Goal: Information Seeking & Learning: Check status

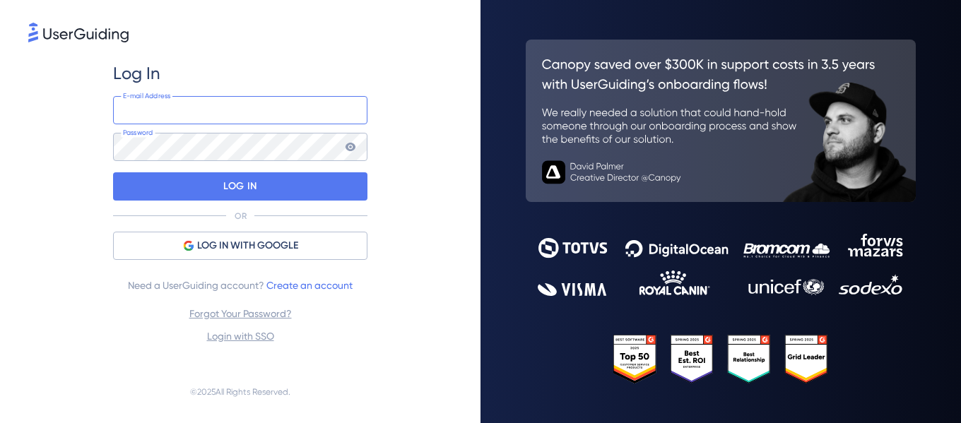
click at [198, 107] on input "email" at bounding box center [240, 110] width 254 height 28
paste input "[EMAIL_ADDRESS][DOMAIN_NAME]"
type input "[EMAIL_ADDRESS][DOMAIN_NAME]"
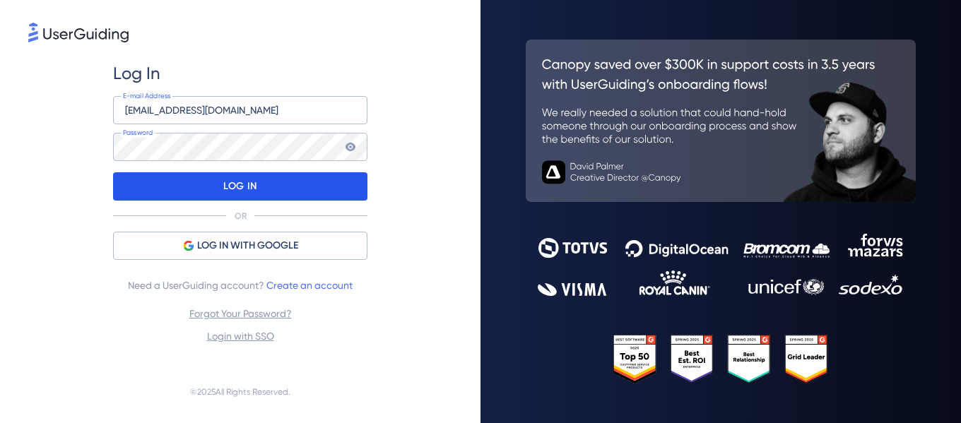
click at [161, 184] on div "LOG IN" at bounding box center [240, 186] width 254 height 28
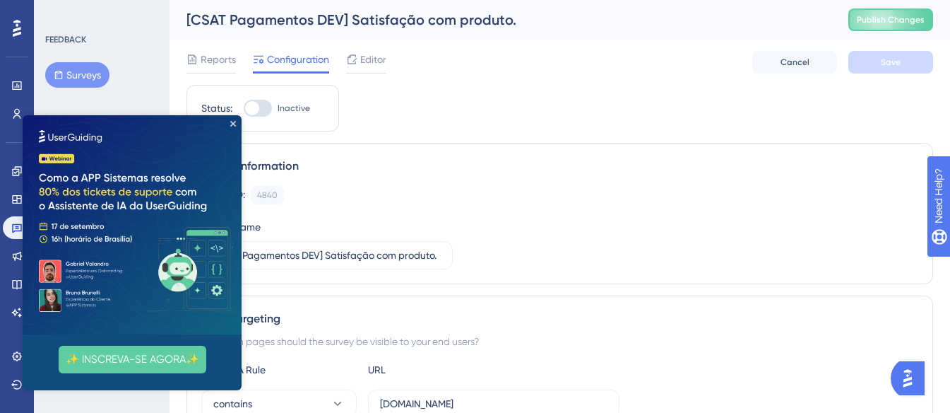
click at [237, 125] on img at bounding box center [132, 224] width 219 height 219
click at [237, 121] on img at bounding box center [132, 224] width 219 height 219
click at [11, 182] on div "Engagement Widgets Feedback Product Updates Knowledge Base AI Assistant" at bounding box center [17, 242] width 28 height 164
click at [13, 167] on icon at bounding box center [16, 170] width 11 height 11
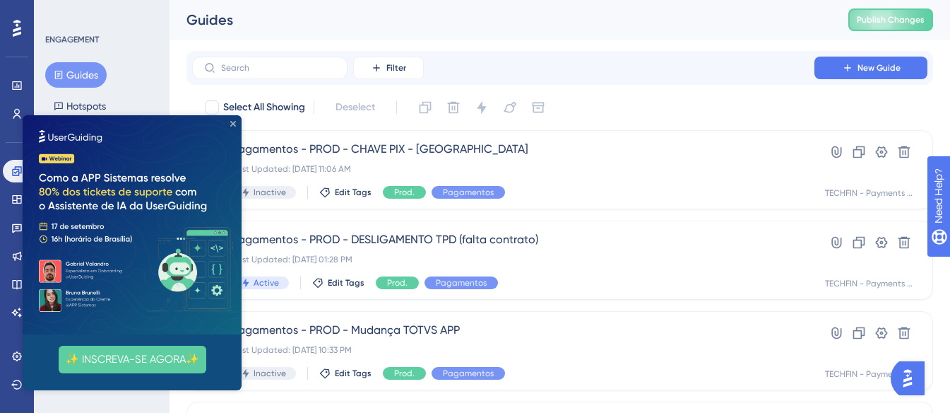
click at [235, 124] on icon "Close Preview" at bounding box center [233, 124] width 6 height 6
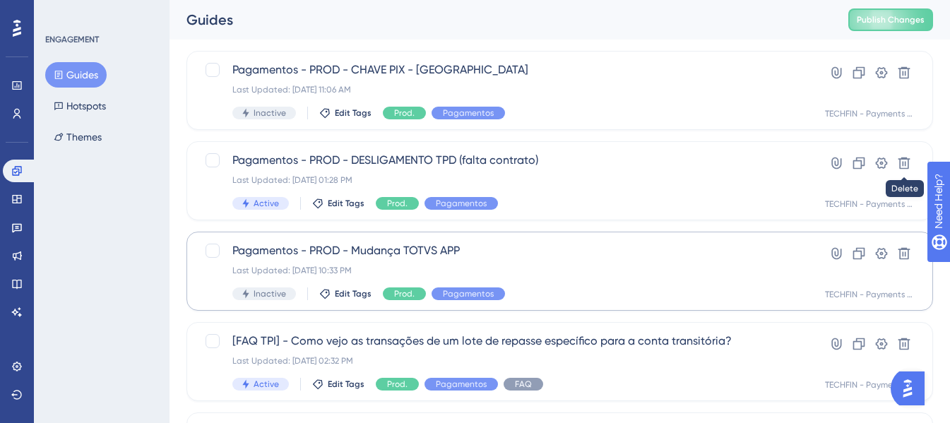
scroll to position [71, 0]
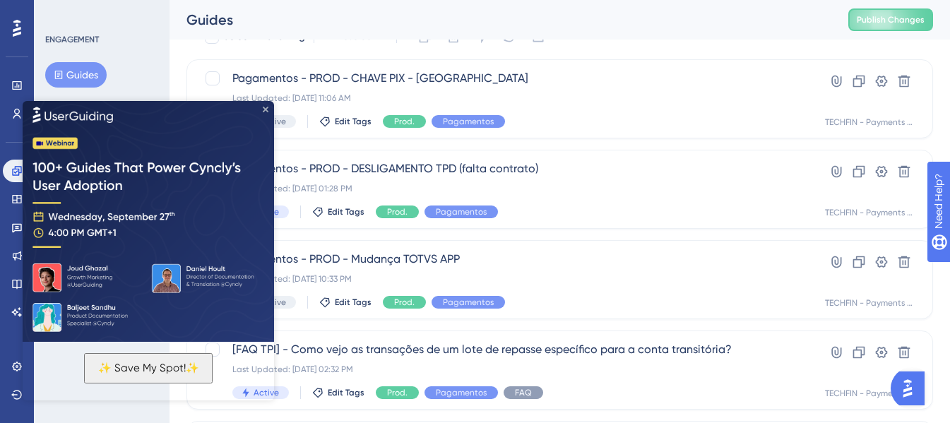
click at [268, 107] on icon "Close Preview" at bounding box center [266, 109] width 6 height 6
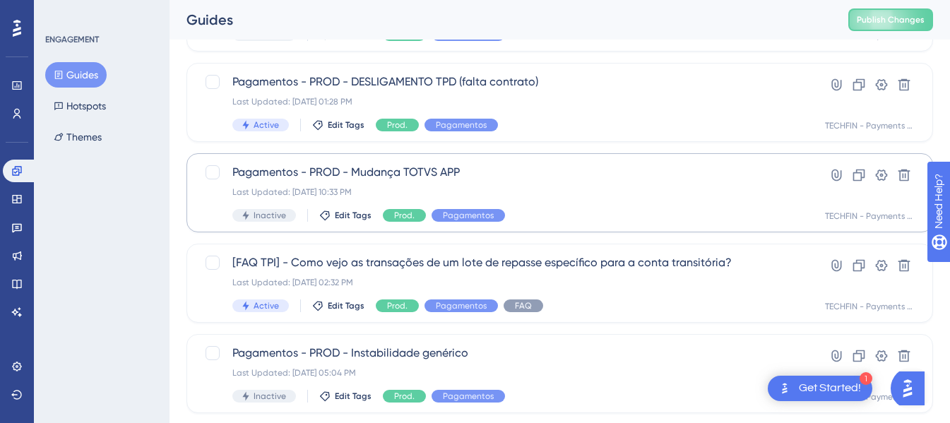
scroll to position [141, 0]
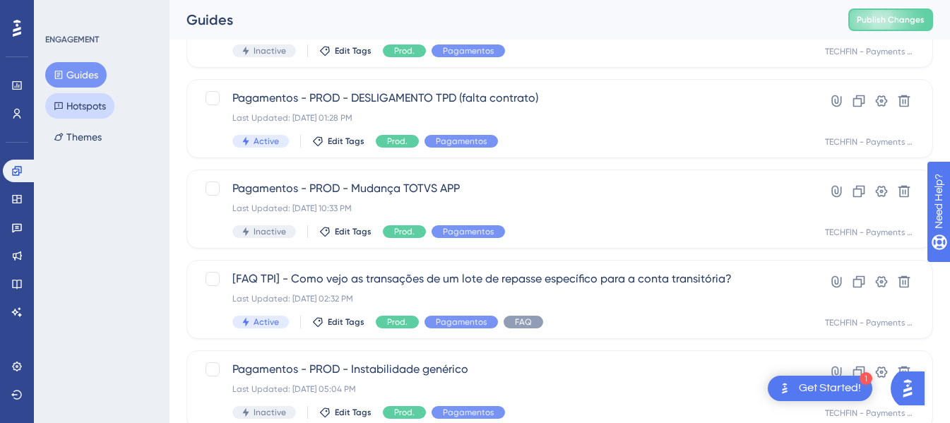
click at [84, 108] on button "Hotspots" at bounding box center [79, 105] width 69 height 25
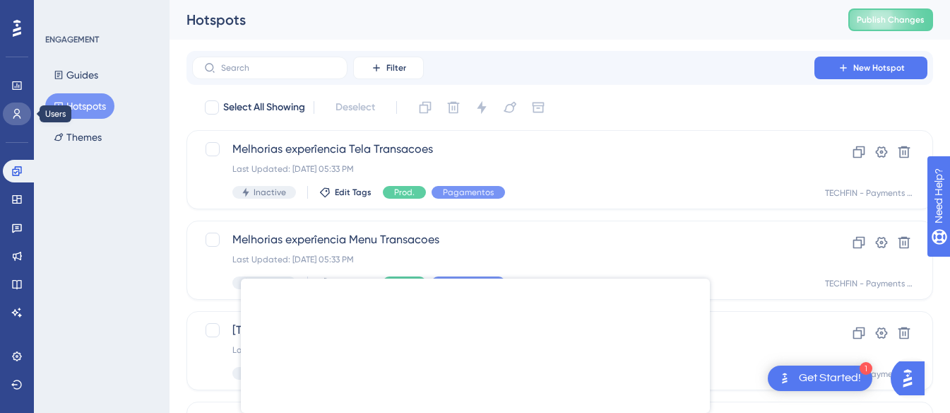
click at [16, 112] on icon at bounding box center [16, 113] width 11 height 11
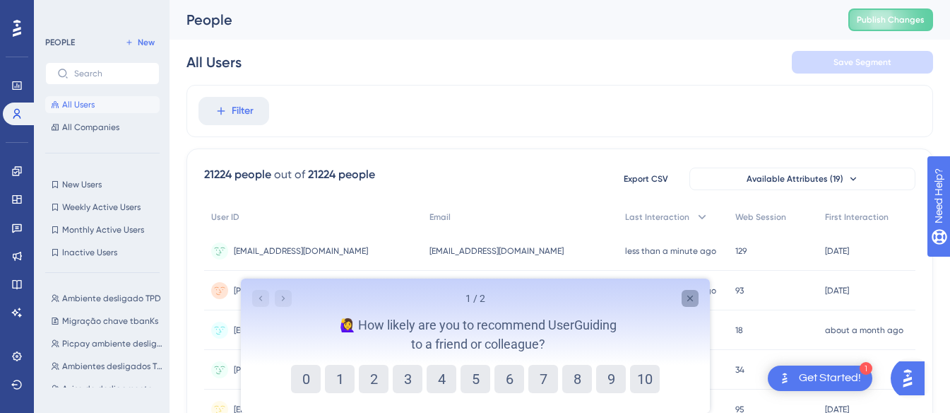
click at [692, 296] on icon "Close survey" at bounding box center [690, 298] width 6 height 6
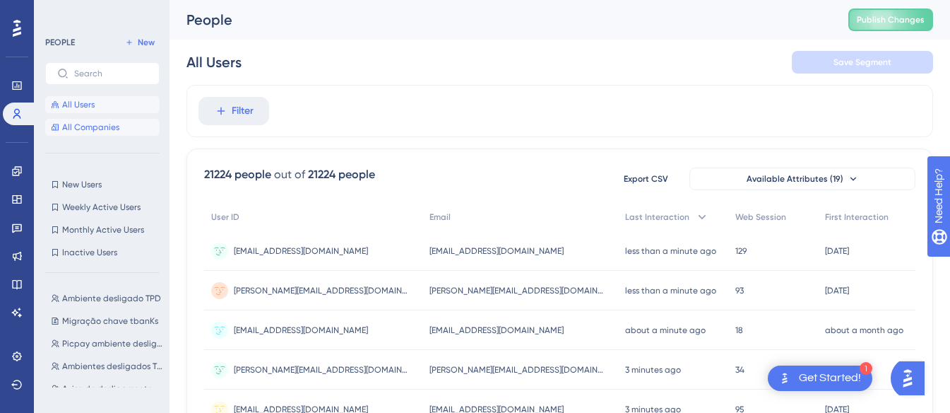
click at [81, 126] on span "All Companies" at bounding box center [90, 126] width 57 height 11
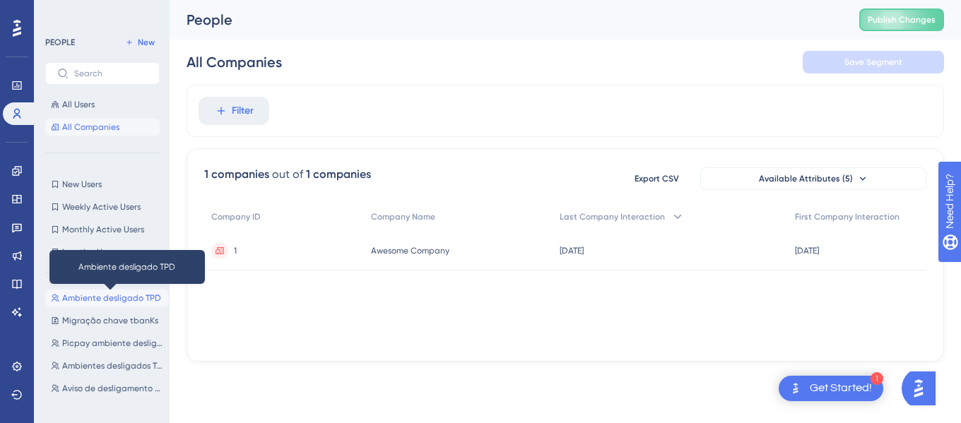
click at [83, 295] on span "Ambiente desligado TPD" at bounding box center [111, 297] width 99 height 11
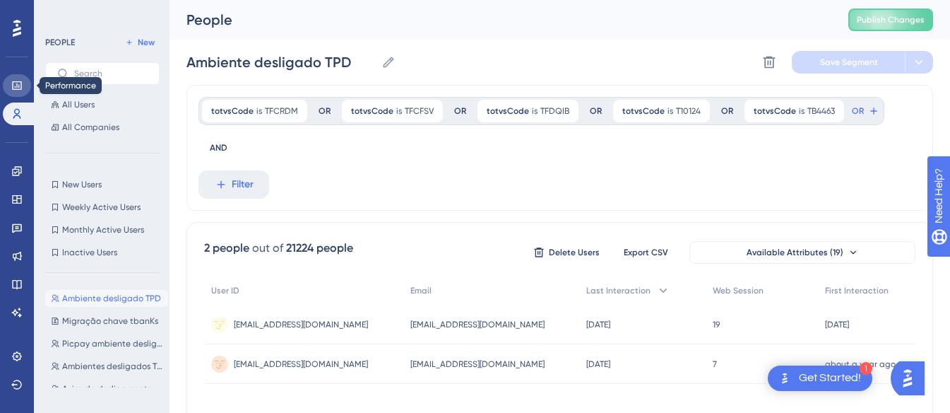
click at [15, 80] on icon at bounding box center [16, 85] width 11 height 11
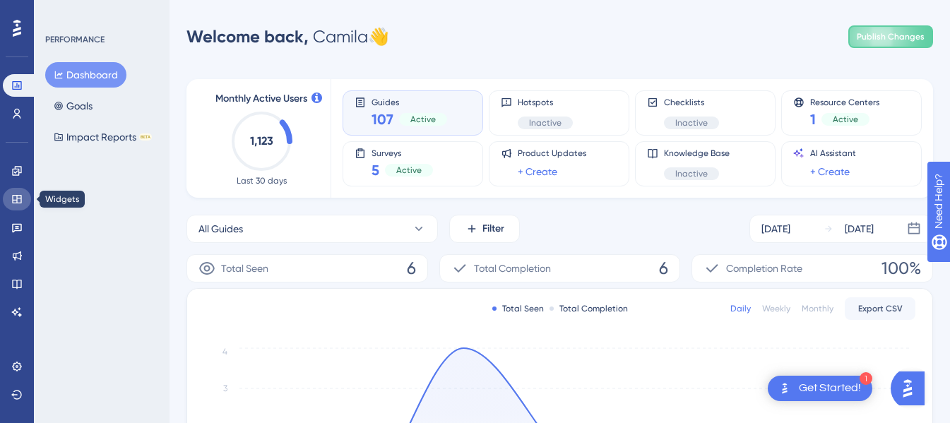
click at [17, 203] on icon at bounding box center [16, 199] width 9 height 8
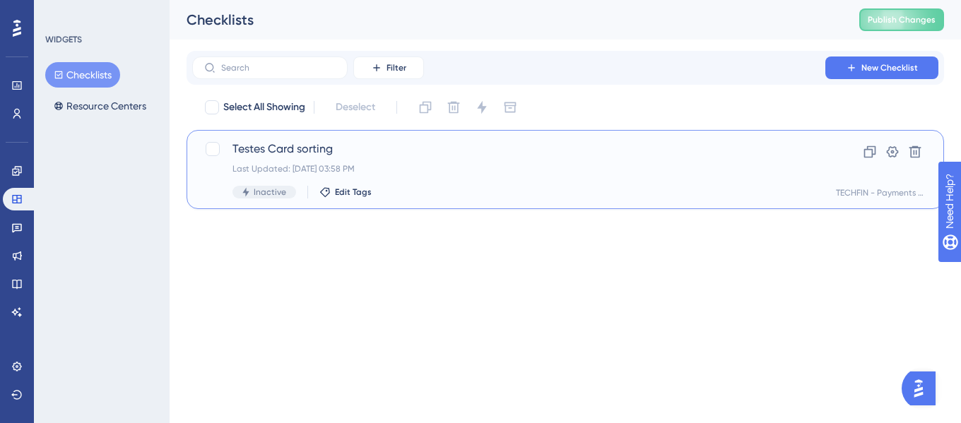
click at [386, 165] on div "Last Updated: [DATE] 03:58 PM" at bounding box center [508, 168] width 552 height 11
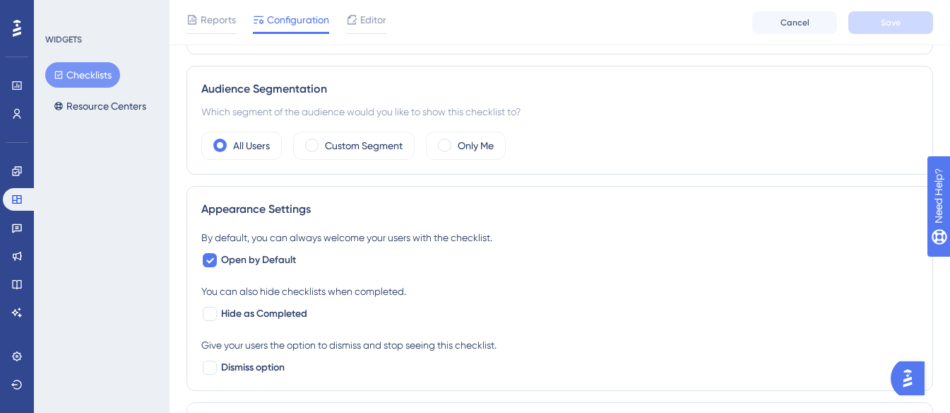
scroll to position [424, 0]
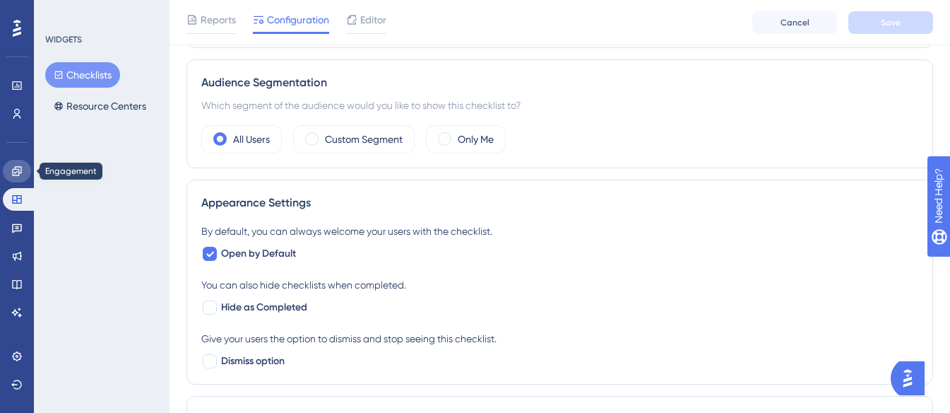
click at [19, 177] on link at bounding box center [17, 171] width 28 height 23
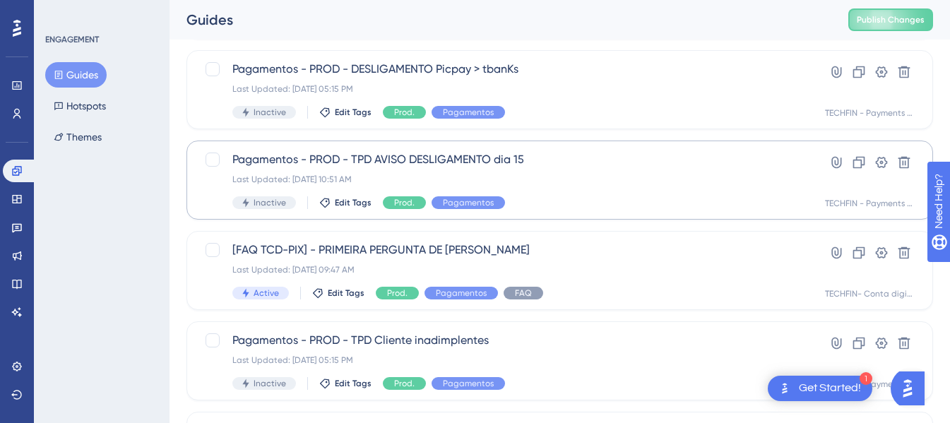
scroll to position [461, 0]
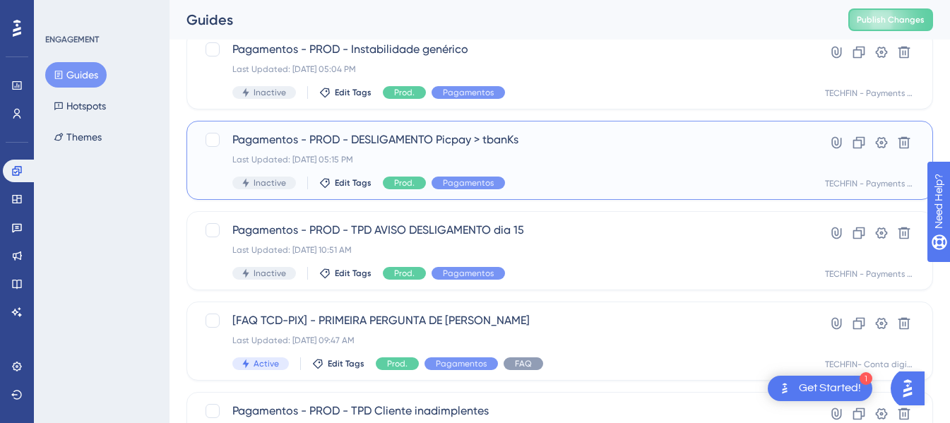
click at [565, 148] on div "Pagamentos - PROD - DESLIGAMENTO Picpay > tbanKs Last Updated: [DATE] 05:15 PM …" at bounding box center [503, 160] width 542 height 58
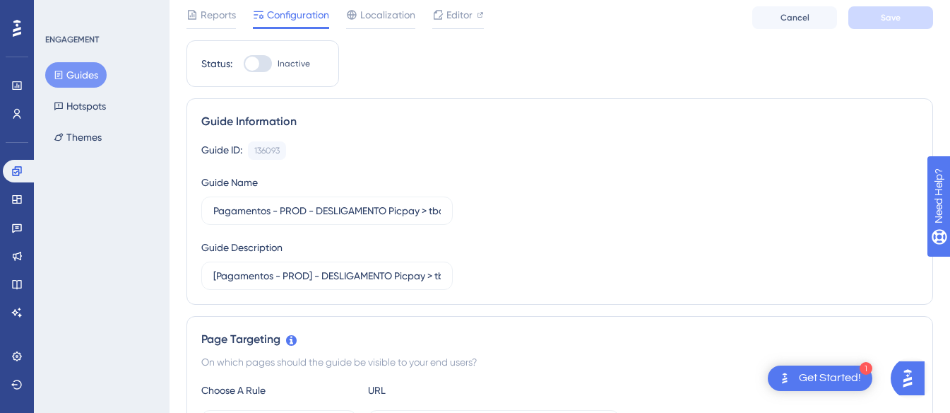
scroll to position [71, 0]
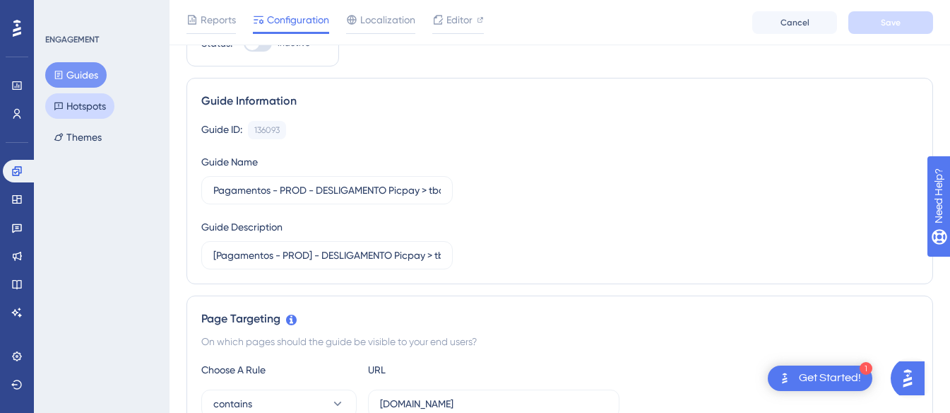
click at [112, 101] on button "Hotspots" at bounding box center [79, 105] width 69 height 25
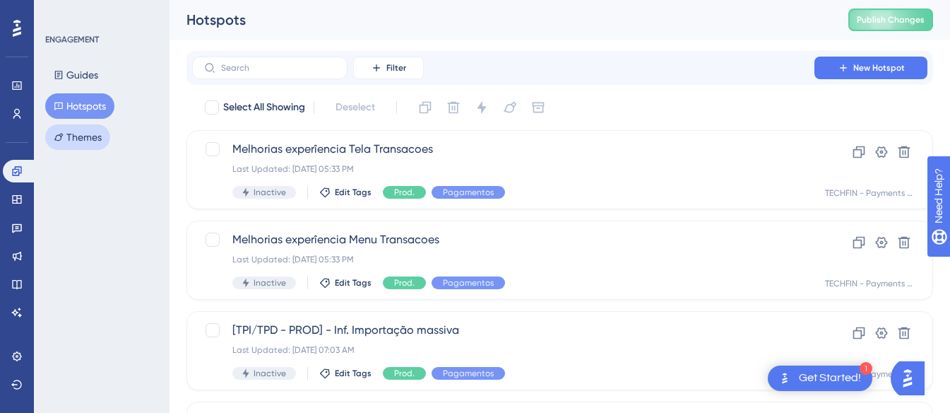
click at [104, 129] on button "Themes" at bounding box center [77, 136] width 65 height 25
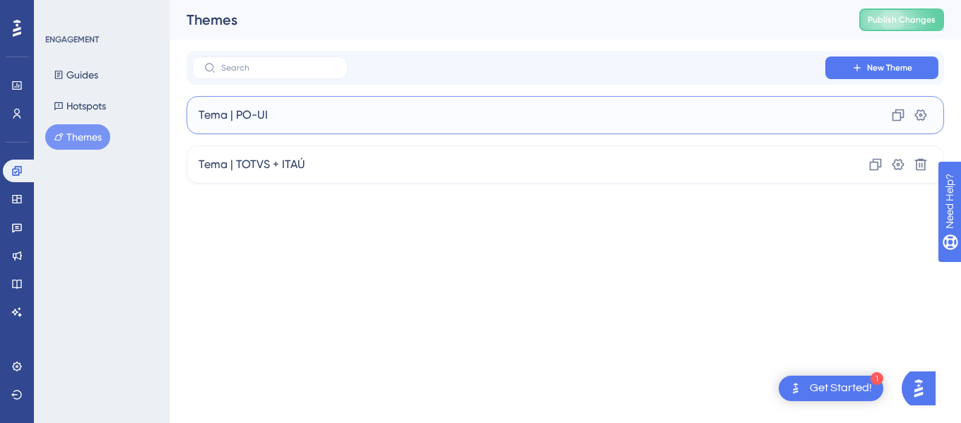
click at [270, 109] on div "Tema | PO-UI Clone Settings" at bounding box center [564, 115] width 757 height 38
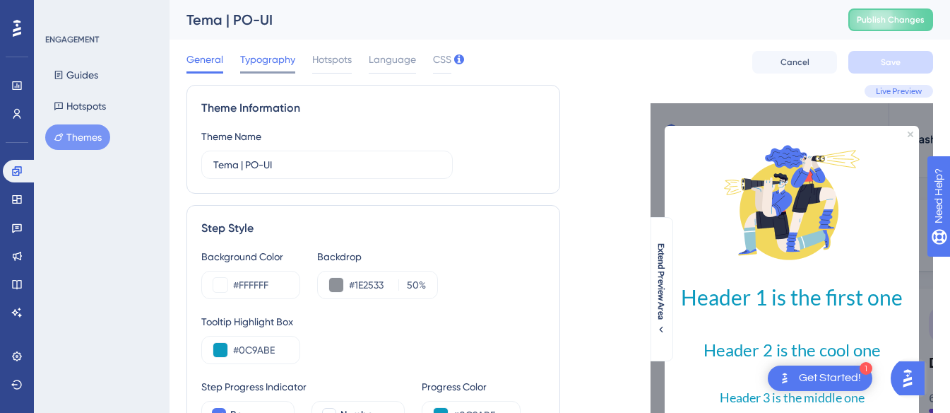
click at [280, 64] on span "Typography" at bounding box center [267, 59] width 55 height 17
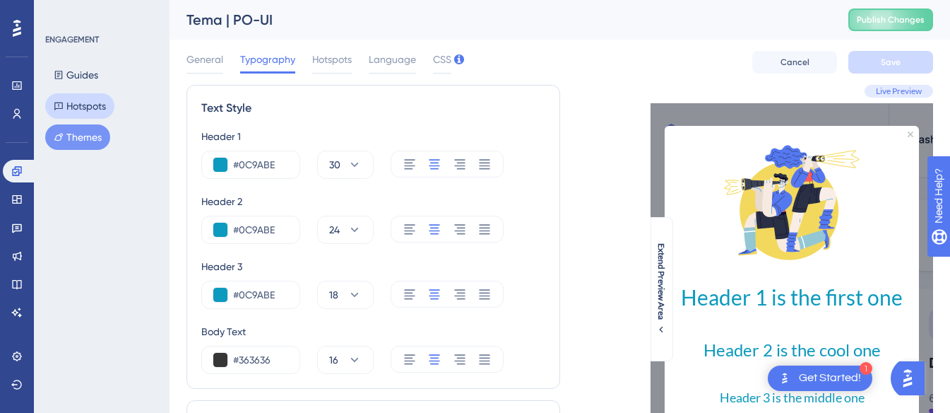
click at [64, 107] on button "Hotspots" at bounding box center [79, 105] width 69 height 25
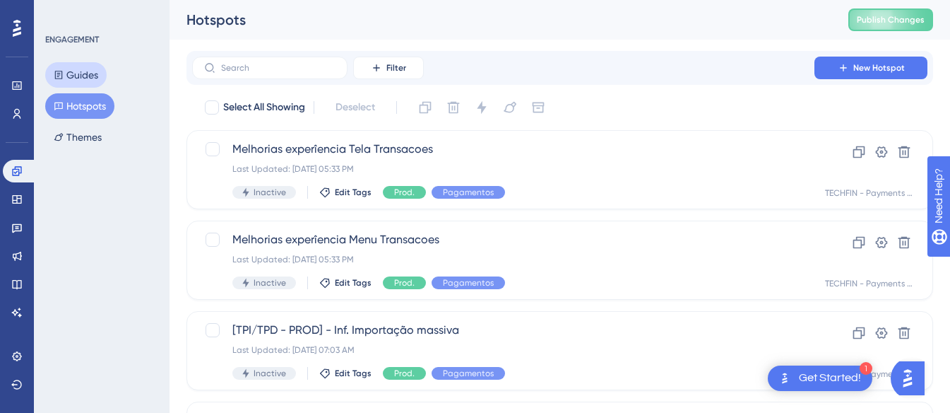
click at [86, 77] on button "Guides" at bounding box center [75, 74] width 61 height 25
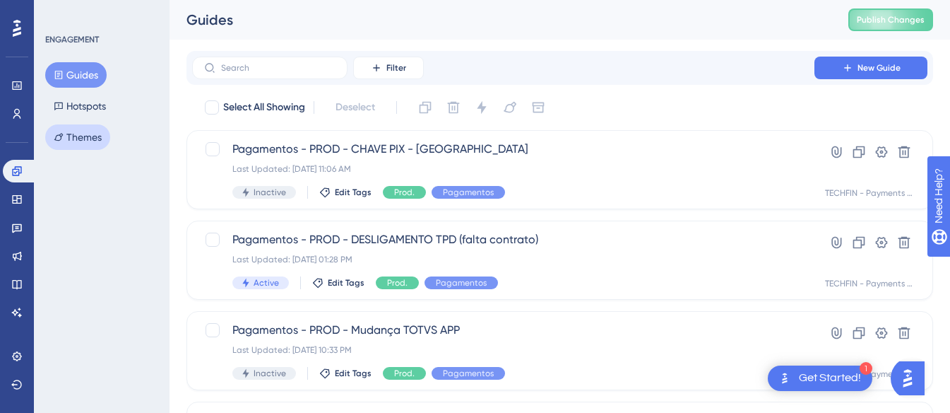
click at [86, 126] on button "Themes" at bounding box center [77, 136] width 65 height 25
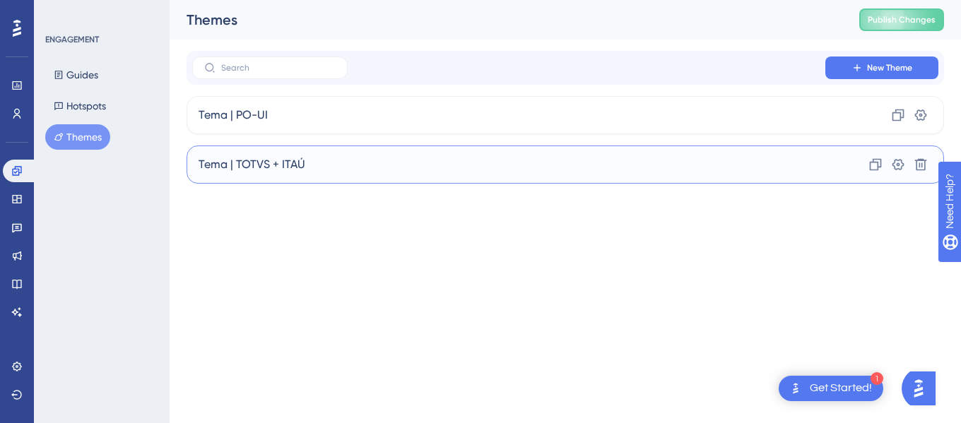
click at [451, 150] on div "Tema | TOTVS + ITAÚ Clone Settings Delete" at bounding box center [564, 165] width 757 height 38
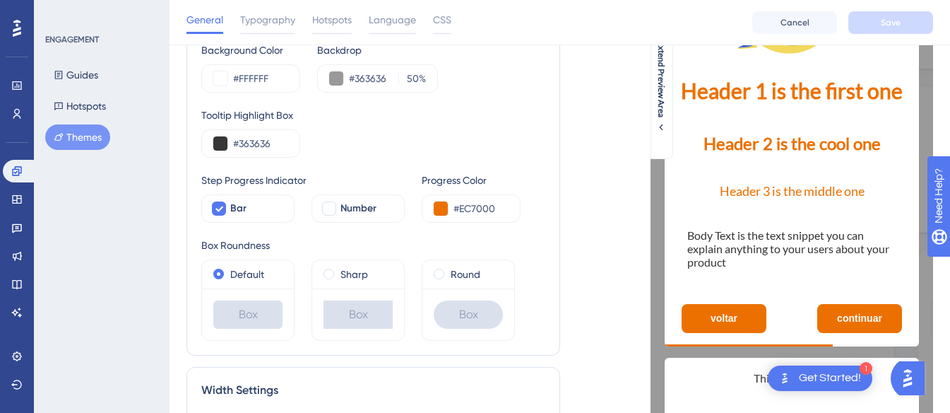
scroll to position [353, 0]
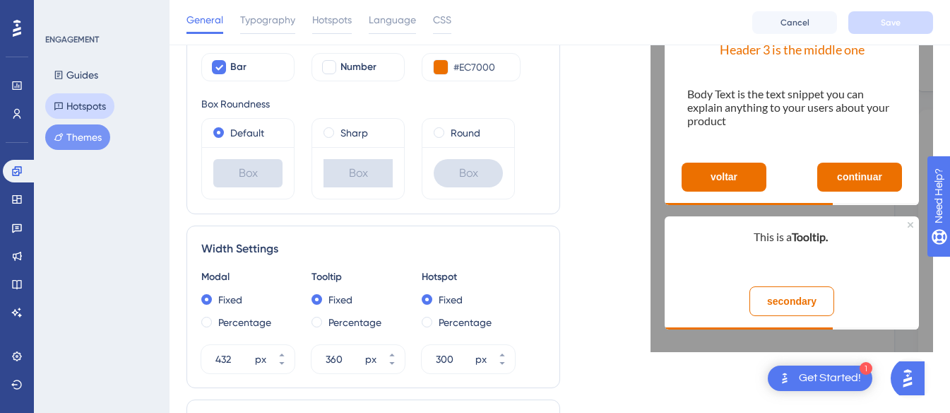
click at [52, 105] on button "Hotspots" at bounding box center [79, 105] width 69 height 25
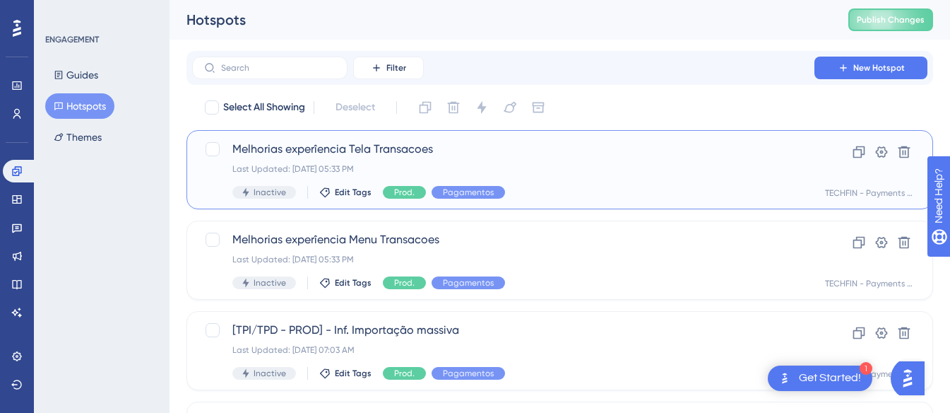
click at [424, 160] on div "Melhorias experîencia Tela Transacoes Last Updated: [DATE] 05:33 PM Inactive Ed…" at bounding box center [503, 170] width 542 height 58
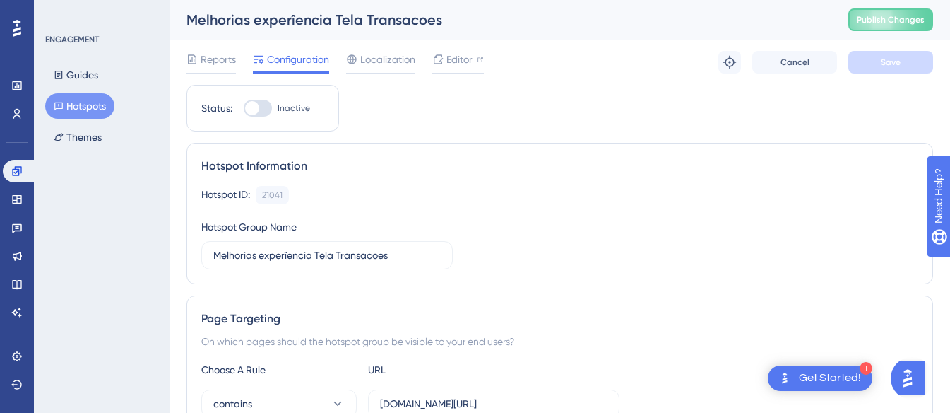
click at [75, 107] on button "Hotspots" at bounding box center [79, 105] width 69 height 25
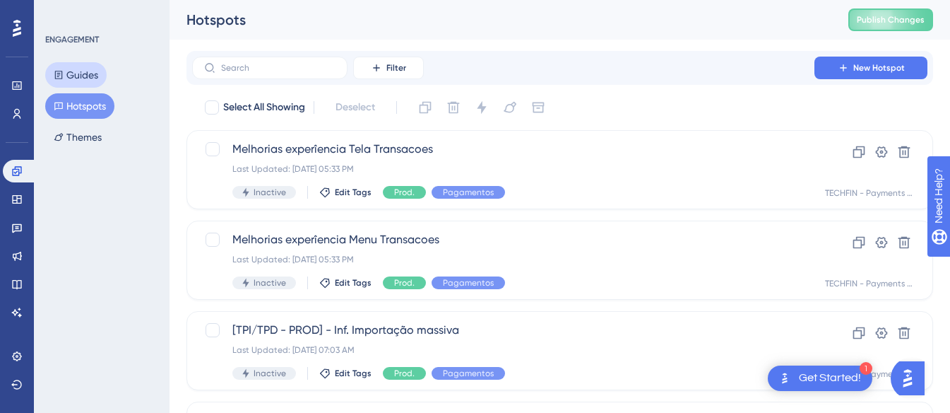
click at [78, 75] on button "Guides" at bounding box center [75, 74] width 61 height 25
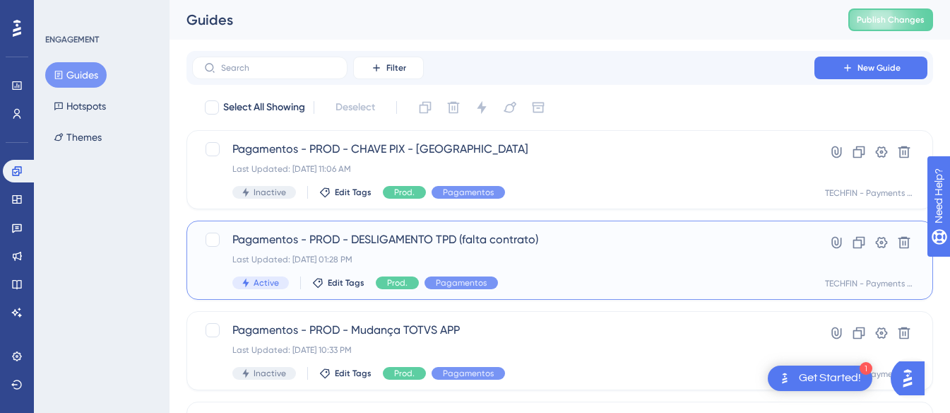
click at [434, 240] on span "Pagamentos - PROD - DESLIGAMENTO TPD (falta contrato)" at bounding box center [503, 239] width 542 height 17
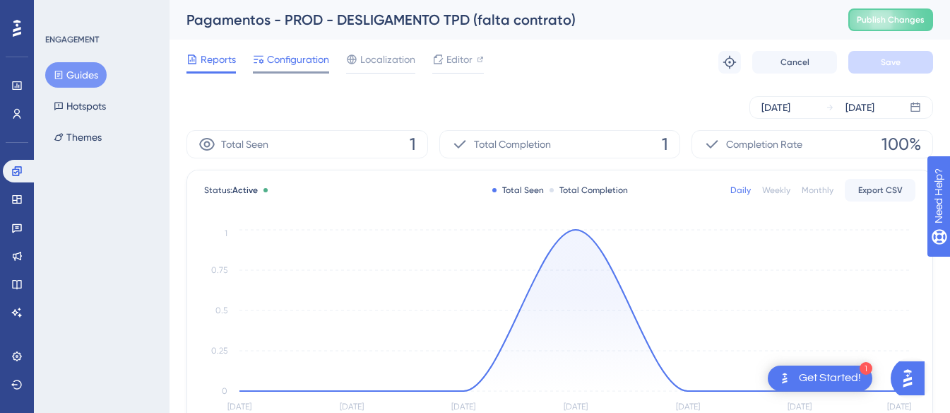
click at [300, 61] on span "Configuration" at bounding box center [298, 59] width 62 height 17
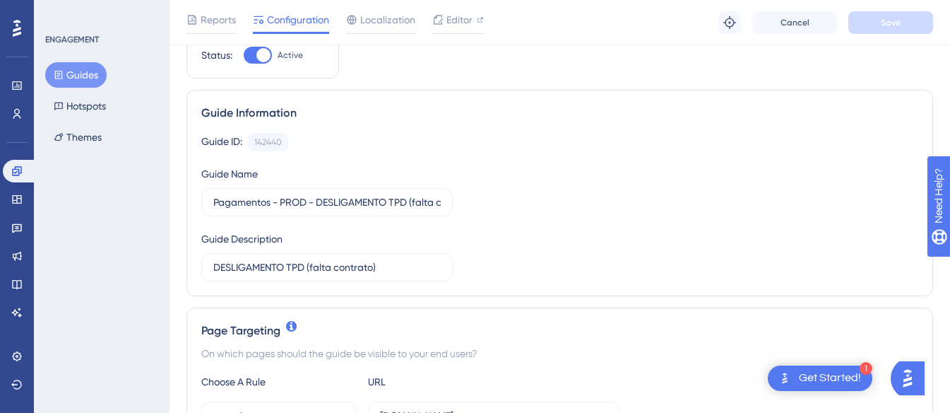
scroll to position [71, 0]
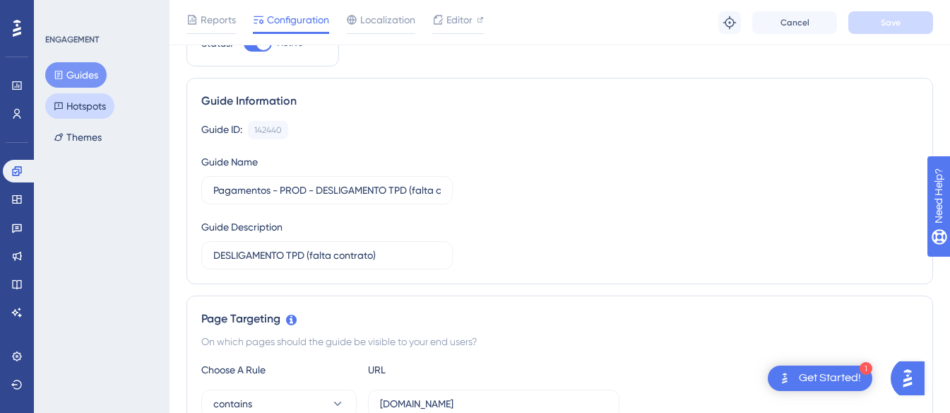
click at [81, 111] on button "Hotspots" at bounding box center [79, 105] width 69 height 25
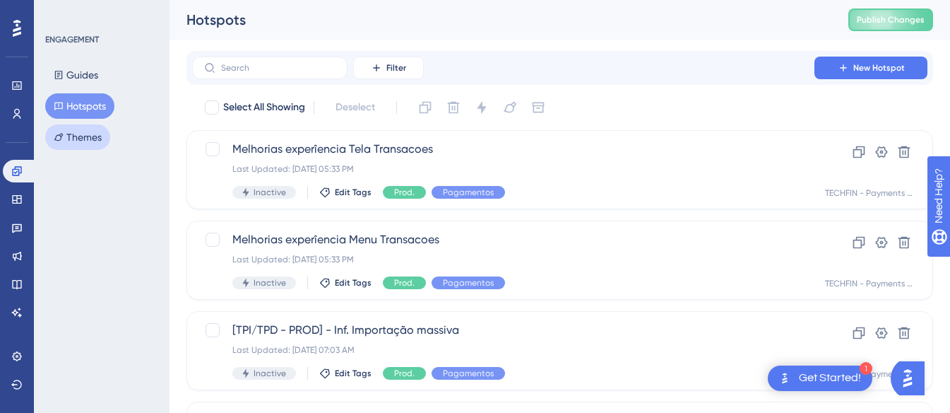
click at [79, 136] on button "Themes" at bounding box center [77, 136] width 65 height 25
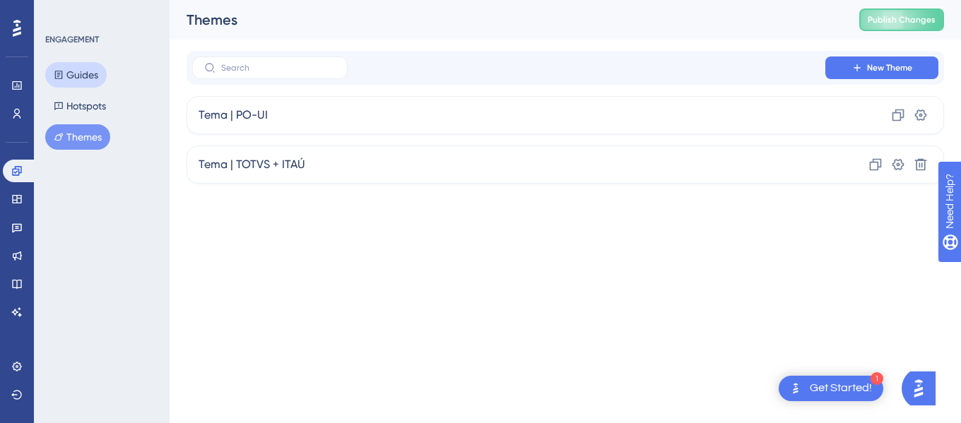
click at [72, 64] on button "Guides" at bounding box center [75, 74] width 61 height 25
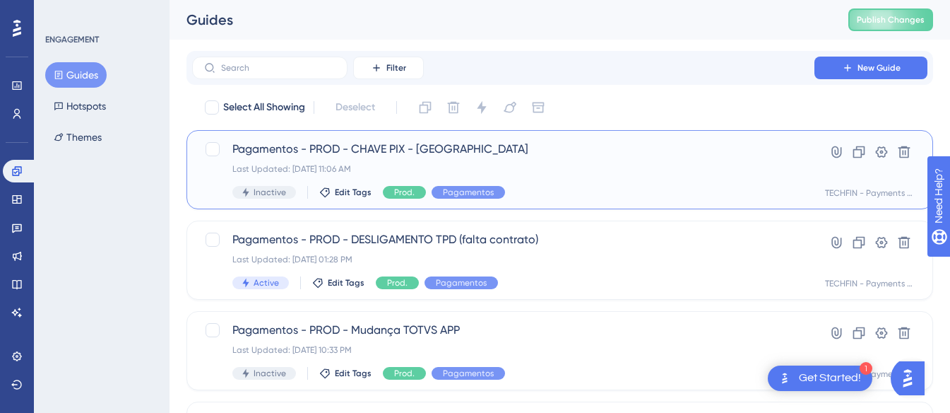
click at [546, 147] on span "Pagamentos - PROD - CHAVE PIX - [GEOGRAPHIC_DATA]" at bounding box center [503, 149] width 542 height 17
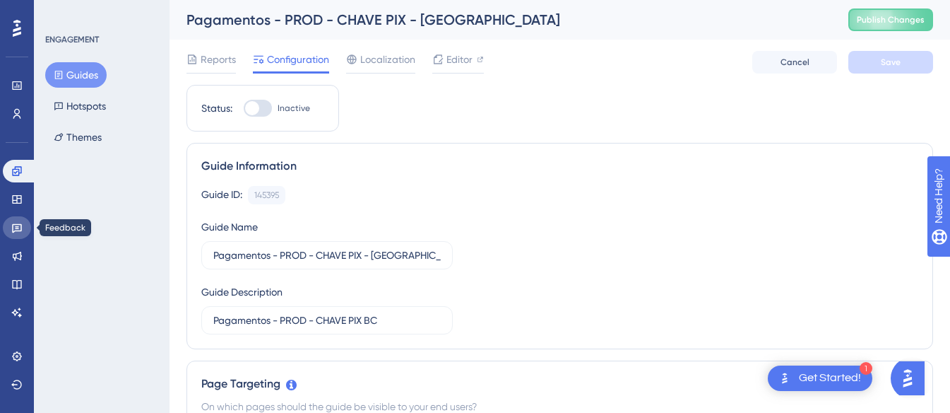
click at [11, 218] on link at bounding box center [17, 227] width 28 height 23
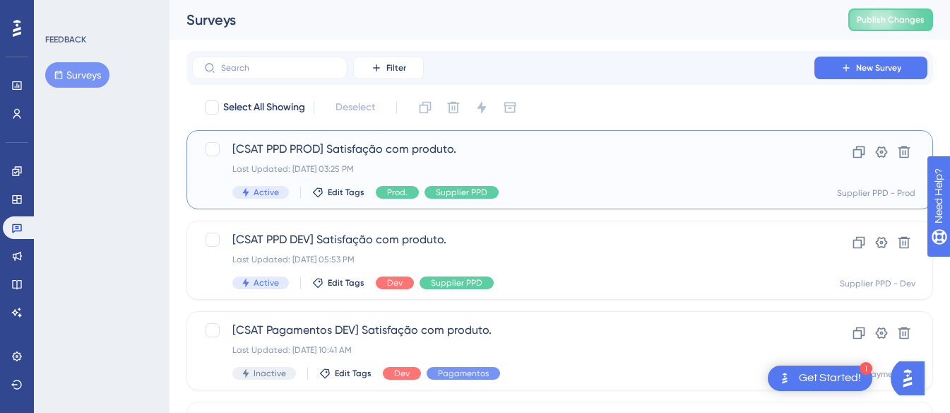
click at [539, 154] on span "[CSAT PPD PROD] Satisfação com produto." at bounding box center [503, 149] width 542 height 17
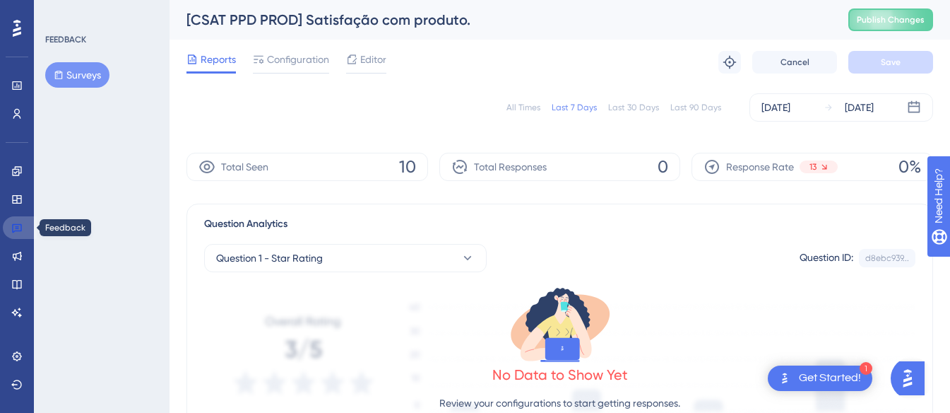
click at [10, 220] on link at bounding box center [20, 227] width 34 height 23
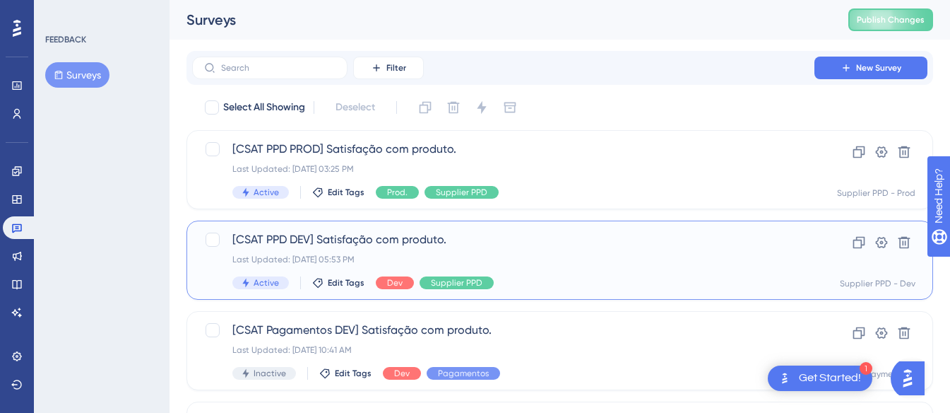
click at [528, 263] on div "Last Updated: [DATE] 05:53 PM" at bounding box center [503, 259] width 542 height 11
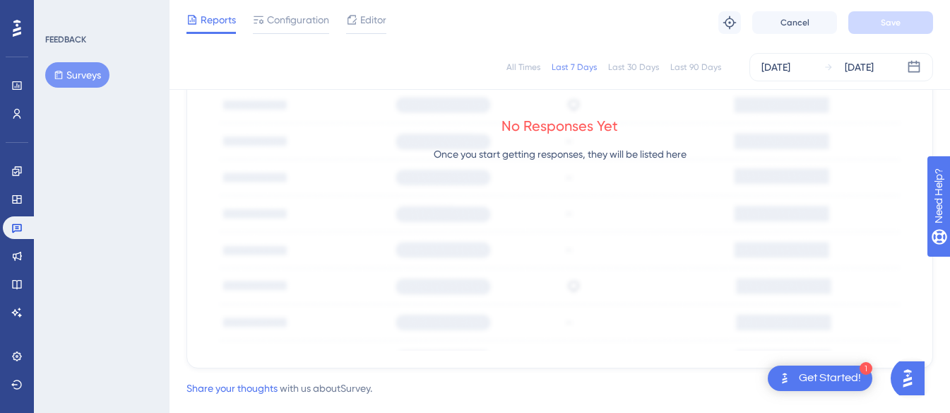
scroll to position [608, 0]
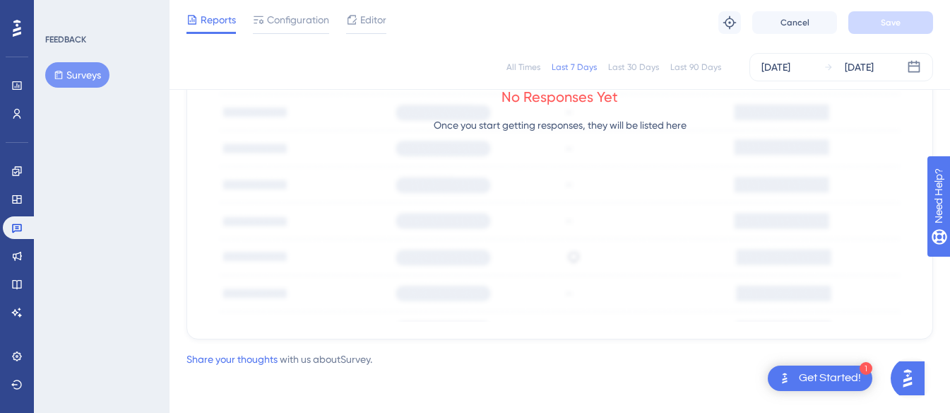
click at [533, 70] on div "All Times" at bounding box center [523, 66] width 34 height 11
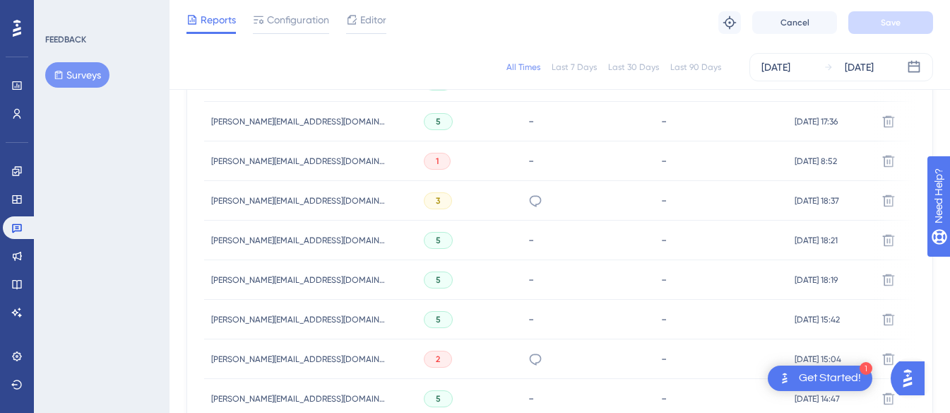
scroll to position [538, 0]
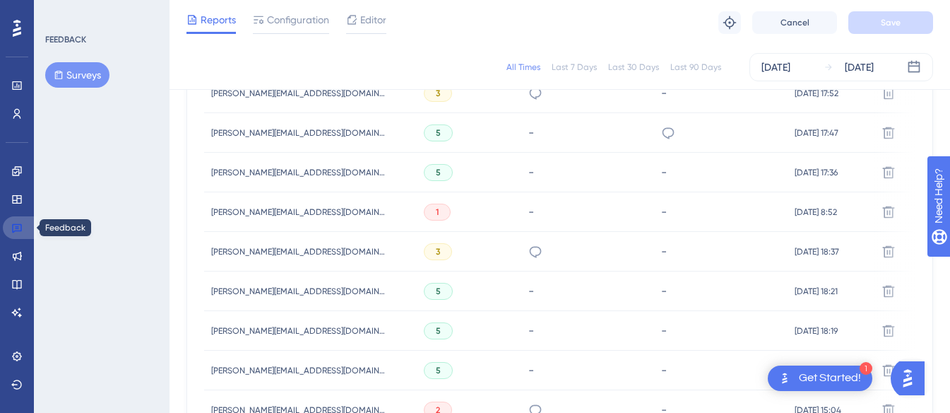
click at [19, 228] on icon at bounding box center [16, 227] width 11 height 11
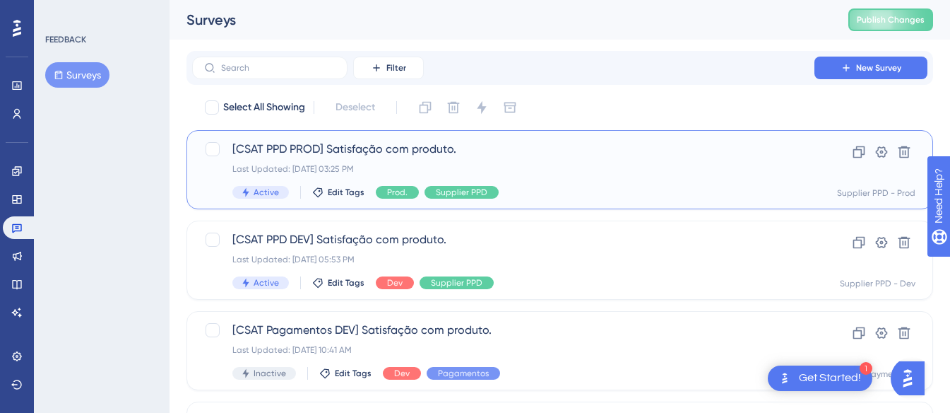
click at [384, 147] on span "[CSAT PPD PROD] Satisfação com produto." at bounding box center [503, 149] width 542 height 17
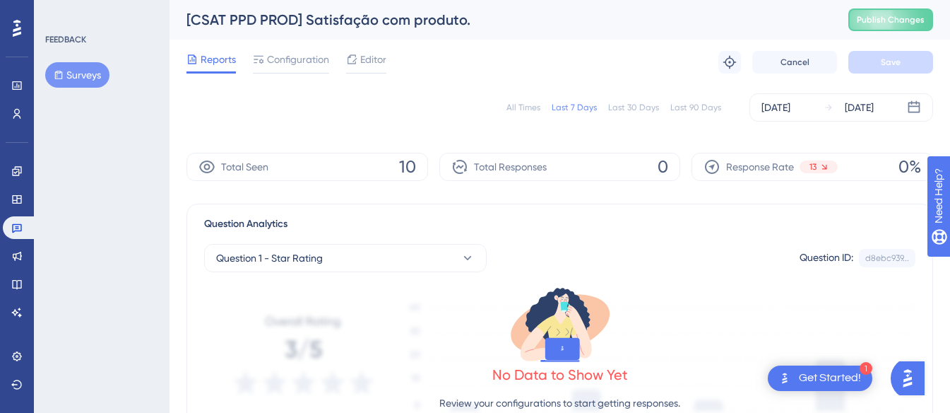
click at [523, 106] on div "All Times" at bounding box center [523, 107] width 34 height 11
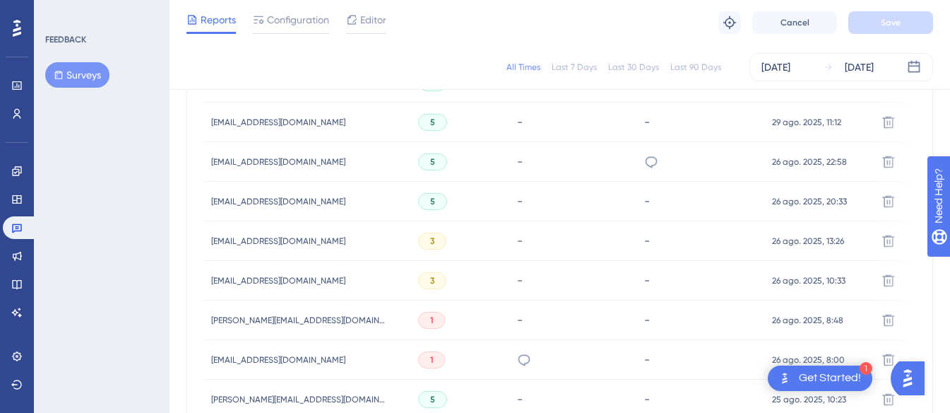
scroll to position [683, 0]
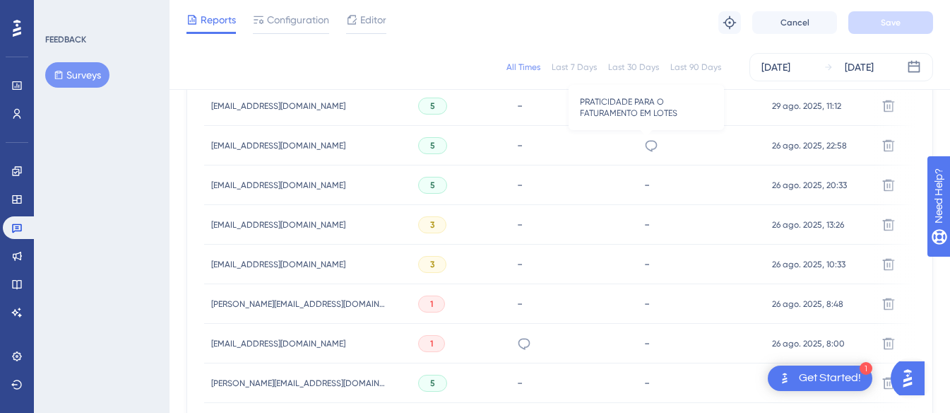
click at [644, 147] on icon at bounding box center [651, 145] width 14 height 14
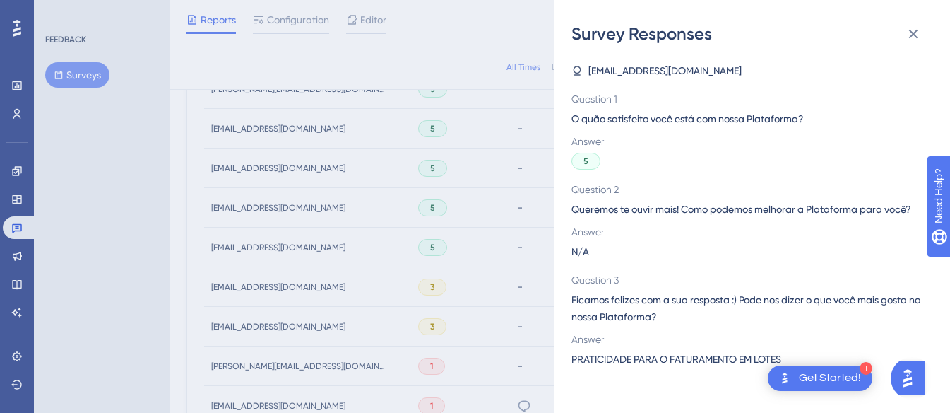
scroll to position [612, 0]
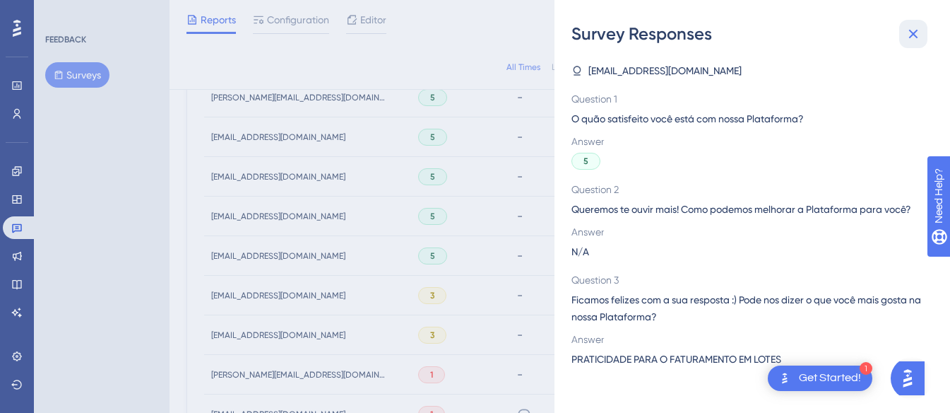
click at [912, 40] on icon at bounding box center [913, 33] width 17 height 17
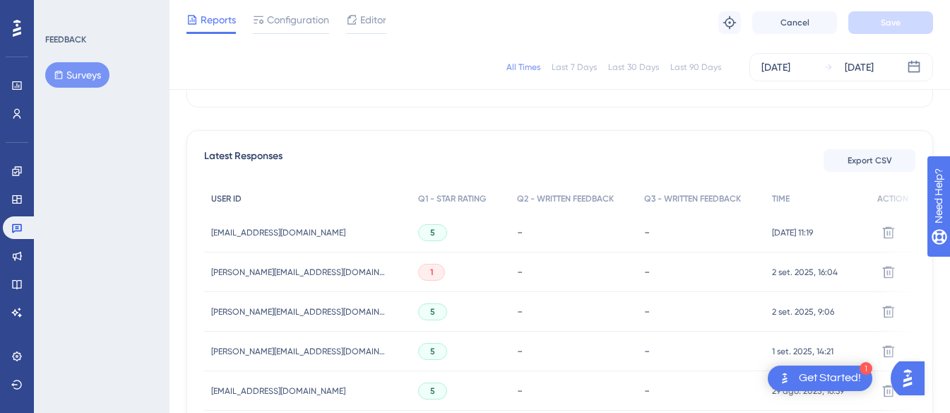
scroll to position [331, 0]
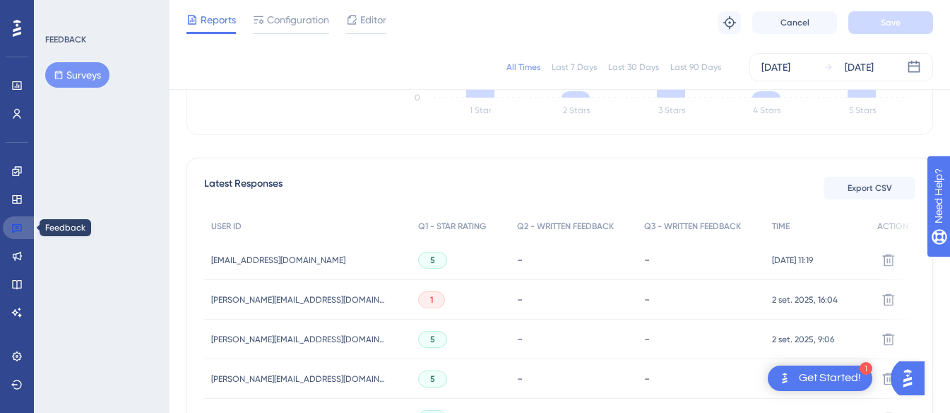
click at [14, 224] on icon at bounding box center [17, 228] width 10 height 9
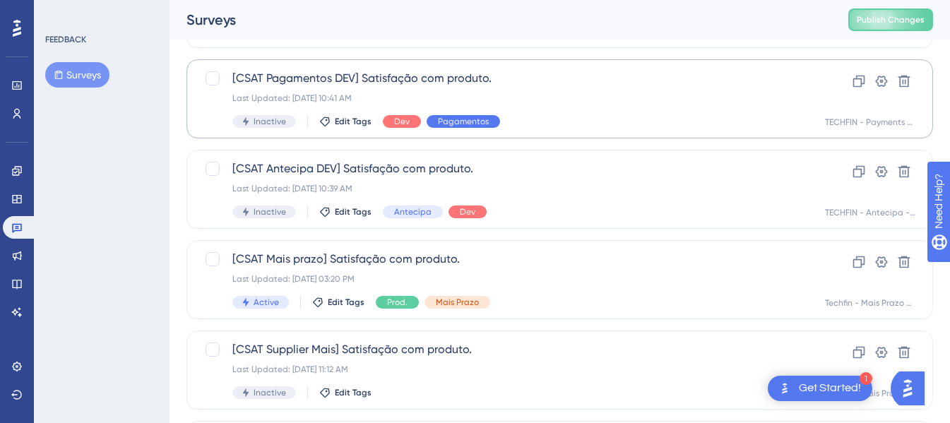
scroll to position [353, 0]
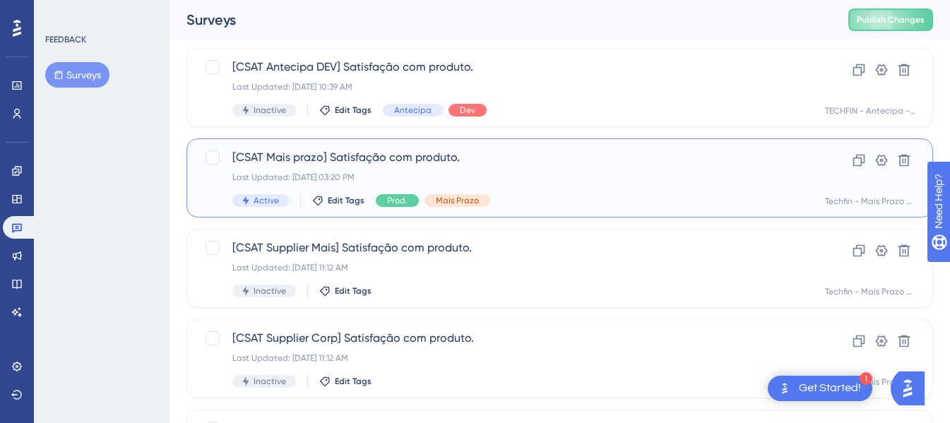
click at [482, 174] on div "Last Updated: [DATE] 03:20 PM" at bounding box center [503, 177] width 542 height 11
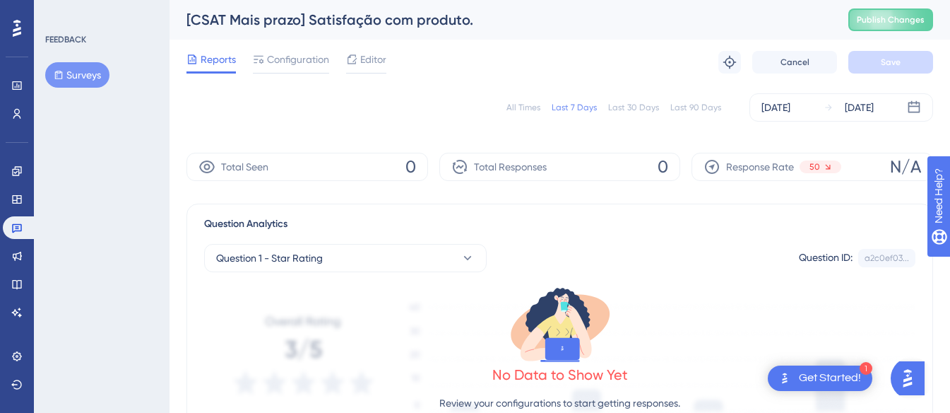
click at [505, 111] on div "All Times Last 7 Days Last 30 Days Last 90 Days [DATE] [DATE]" at bounding box center [559, 107] width 747 height 28
click at [530, 107] on div "All Times" at bounding box center [523, 107] width 34 height 11
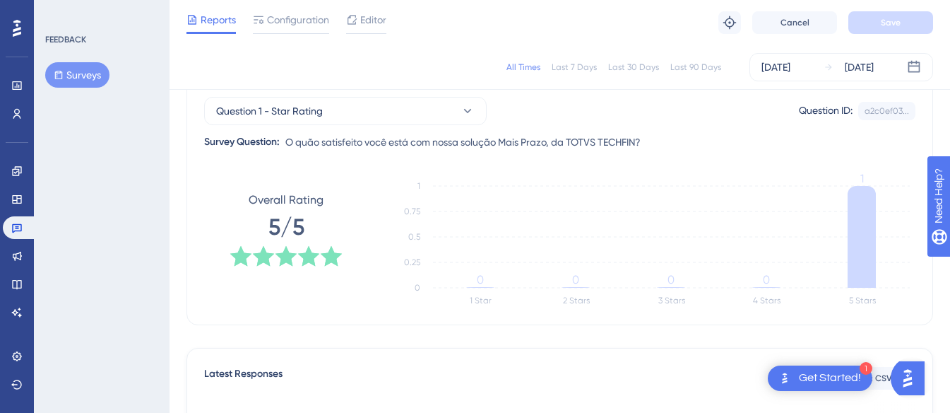
scroll to position [283, 0]
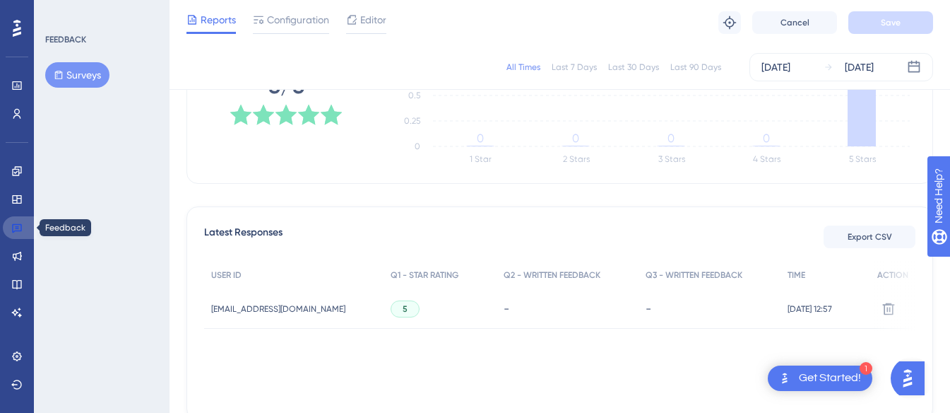
click at [16, 230] on icon at bounding box center [16, 227] width 11 height 11
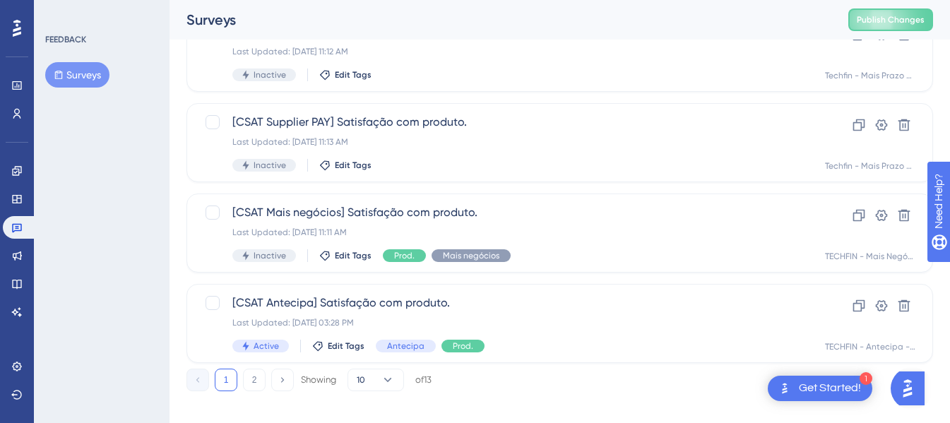
scroll to position [673, 0]
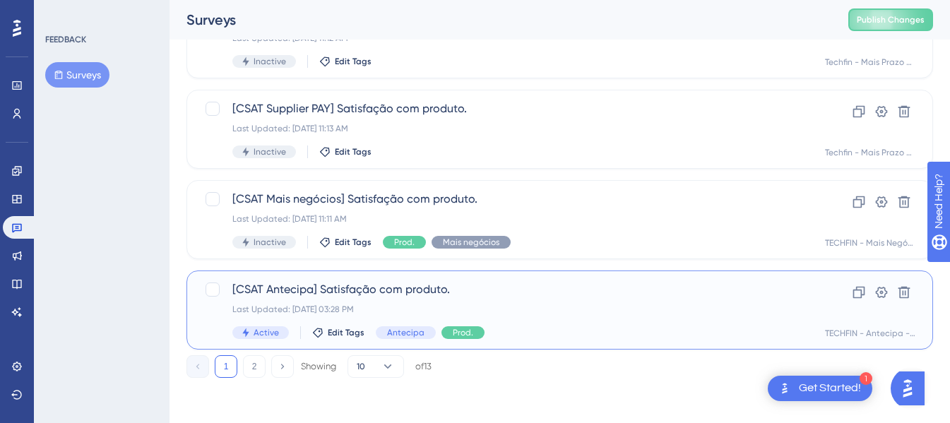
click at [410, 297] on span "[CSAT Antecipa] Satisfação com produto." at bounding box center [503, 289] width 542 height 17
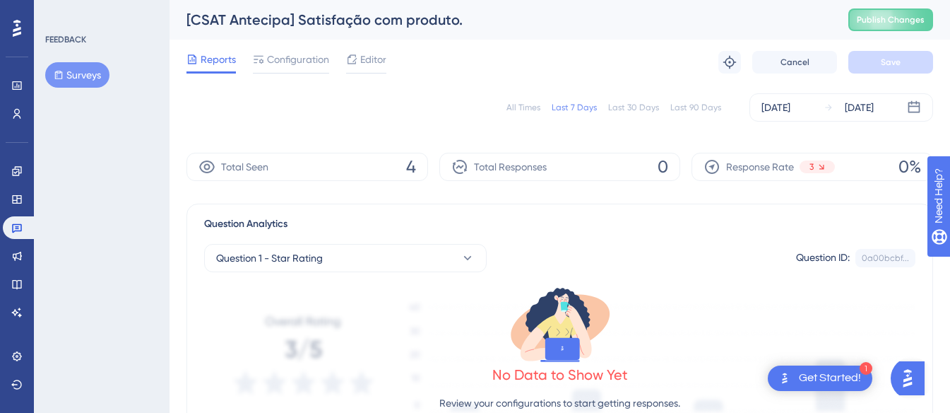
click at [526, 112] on div "All Times" at bounding box center [523, 107] width 34 height 11
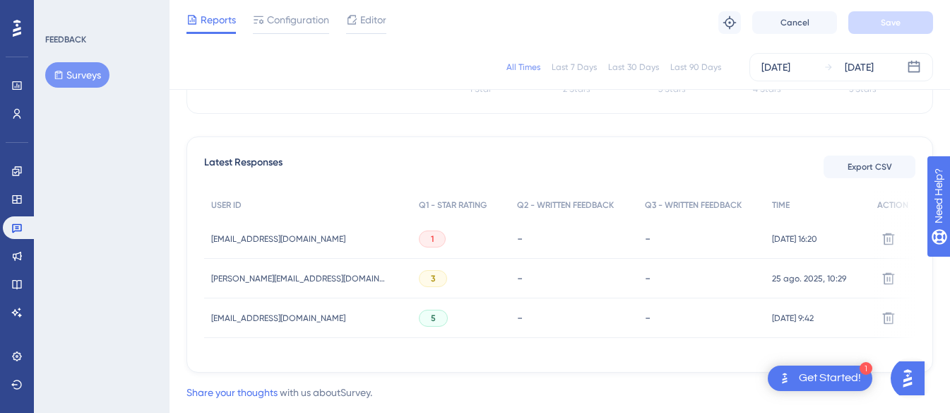
scroll to position [353, 0]
click at [283, 237] on span "[EMAIL_ADDRESS][DOMAIN_NAME]" at bounding box center [278, 237] width 134 height 11
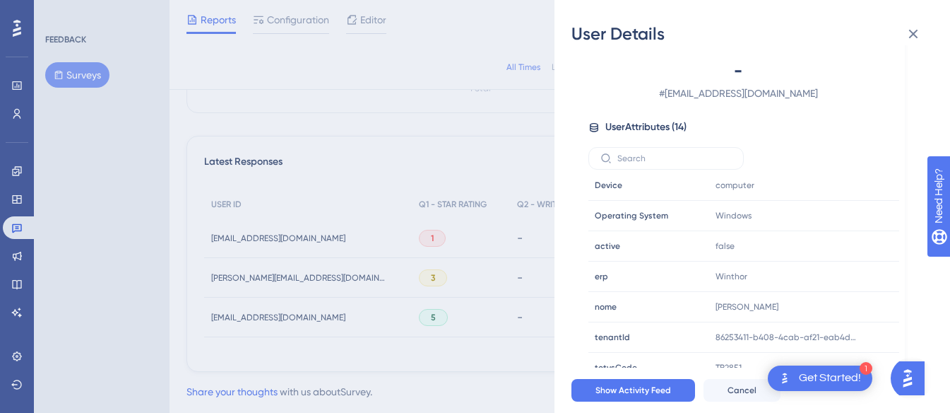
scroll to position [6, 0]
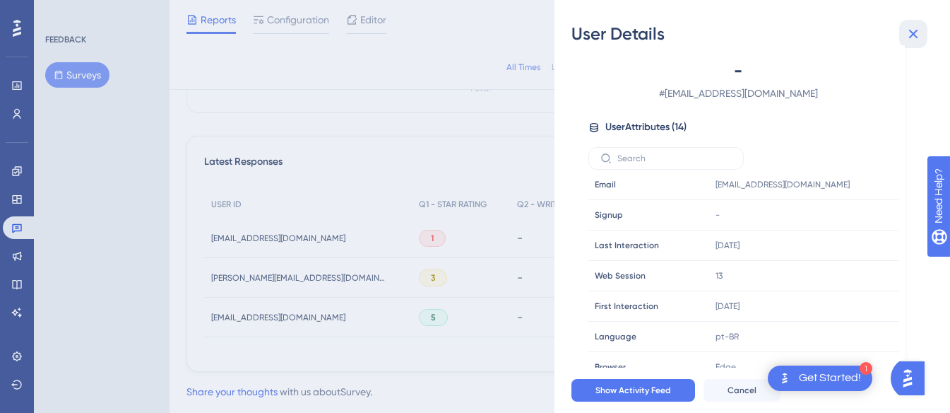
click at [918, 39] on icon at bounding box center [913, 33] width 17 height 17
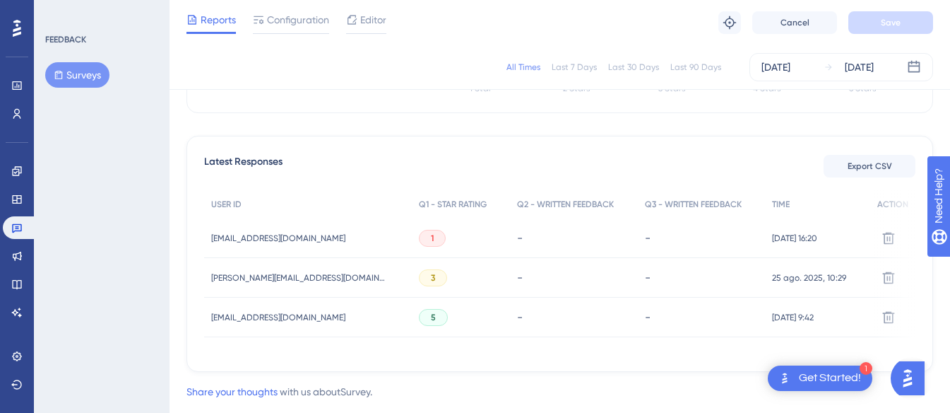
drag, startPoint x: 262, startPoint y: 242, endPoint x: 138, endPoint y: 253, distance: 124.8
click at [138, 251] on div "FEEDBACK Surveys" at bounding box center [102, 206] width 136 height 413
drag, startPoint x: 215, startPoint y: 237, endPoint x: 156, endPoint y: 143, distance: 110.7
click at [156, 143] on div "FEEDBACK Surveys" at bounding box center [102, 206] width 136 height 413
drag, startPoint x: 337, startPoint y: 232, endPoint x: 206, endPoint y: 244, distance: 131.3
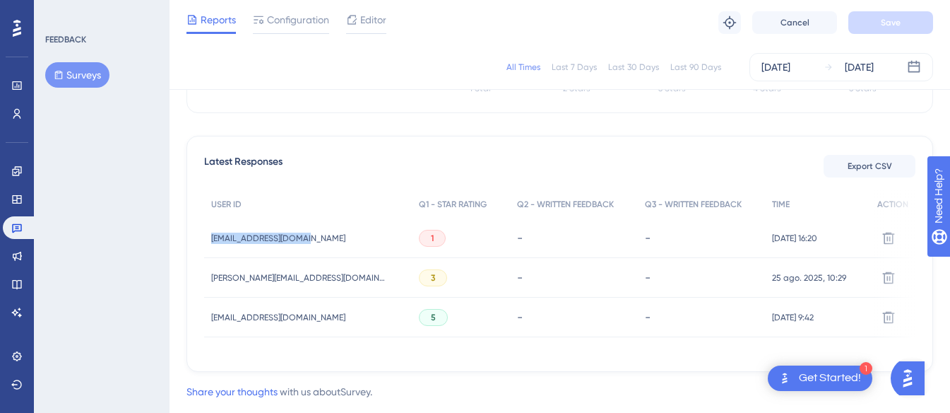
click at [206, 244] on div "[EMAIL_ADDRESS][DOMAIN_NAME] [EMAIL_ADDRESS][DOMAIN_NAME]" at bounding box center [308, 238] width 208 height 40
copy span "[EMAIL_ADDRESS][DOMAIN_NAME]"
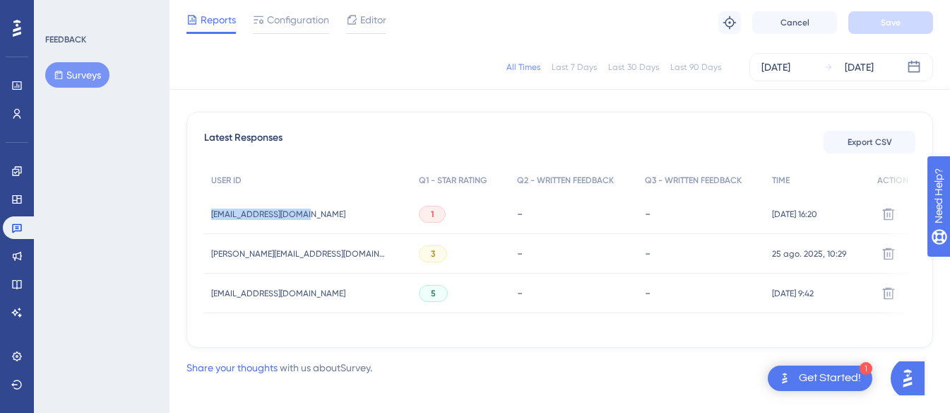
scroll to position [391, 0]
